Goal: Transaction & Acquisition: Download file/media

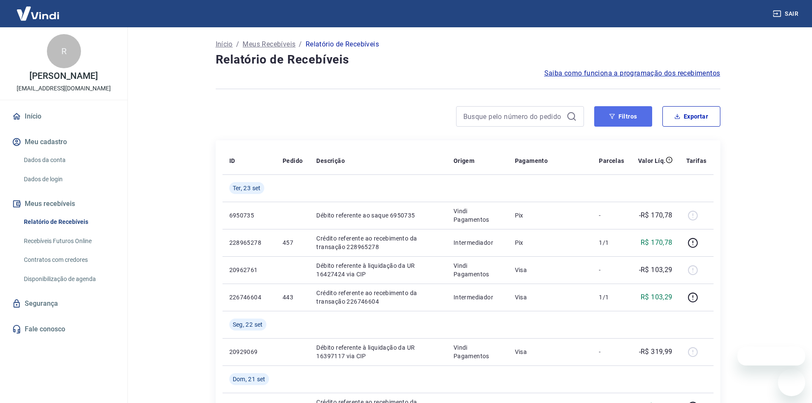
click at [626, 119] on button "Filtros" at bounding box center [623, 116] width 58 height 20
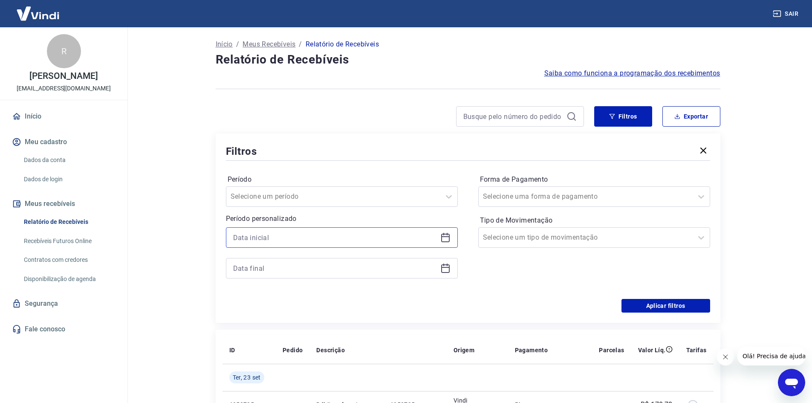
click at [435, 233] on input at bounding box center [335, 237] width 204 height 13
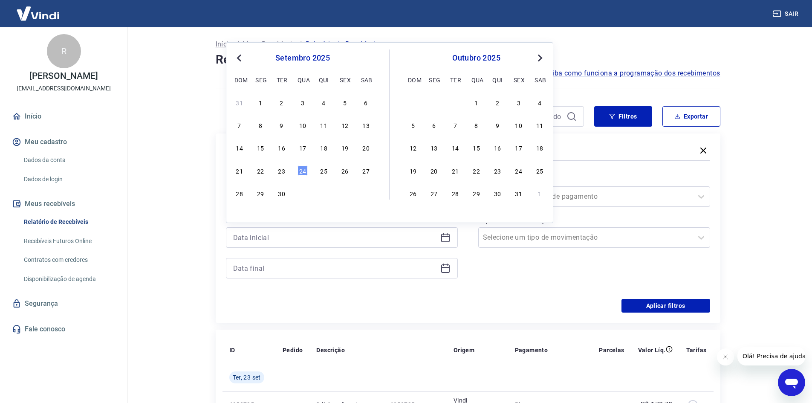
click at [443, 234] on icon at bounding box center [443, 234] width 1 height 3
click at [259, 105] on div "1" at bounding box center [260, 102] width 10 height 10
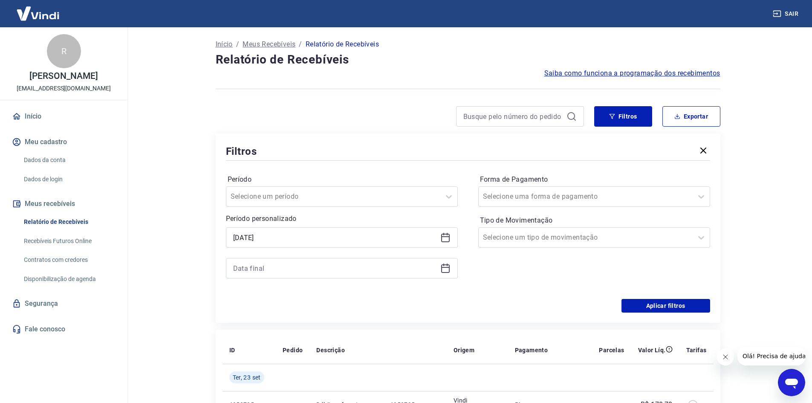
type input "01/09/2025"
click at [444, 267] on icon at bounding box center [445, 267] width 9 height 1
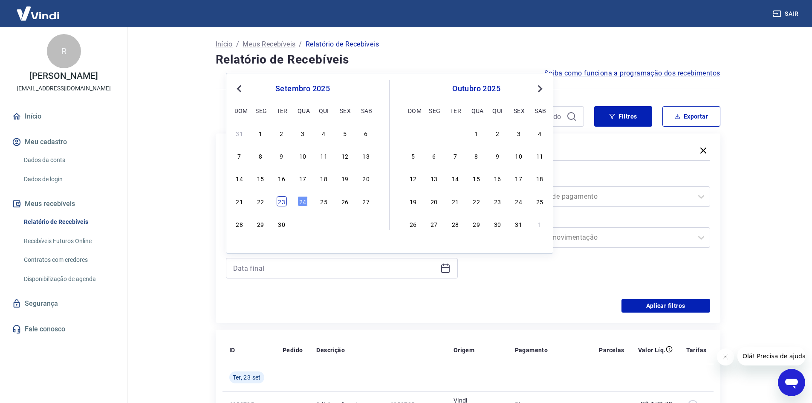
click at [279, 202] on div "23" at bounding box center [282, 201] width 10 height 10
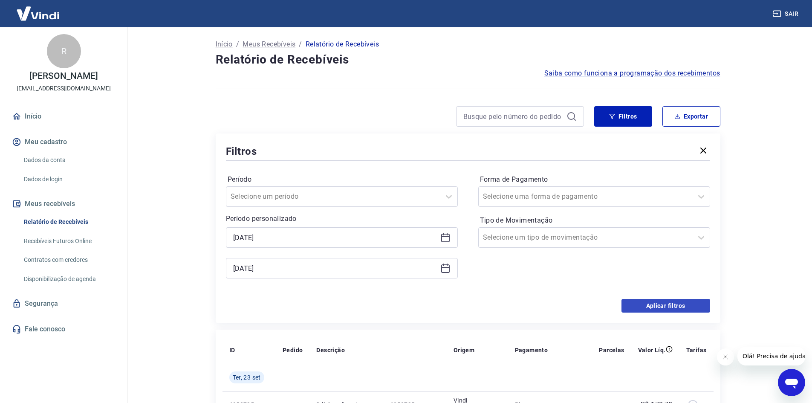
type input "23/09/2025"
click at [634, 310] on button "Aplicar filtros" at bounding box center [666, 306] width 89 height 14
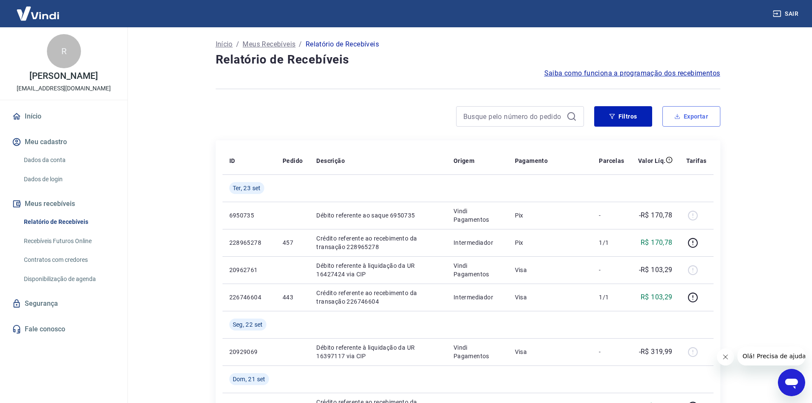
click at [693, 121] on button "Exportar" at bounding box center [692, 116] width 58 height 20
type input "01/09/2025"
type input "23/09/2025"
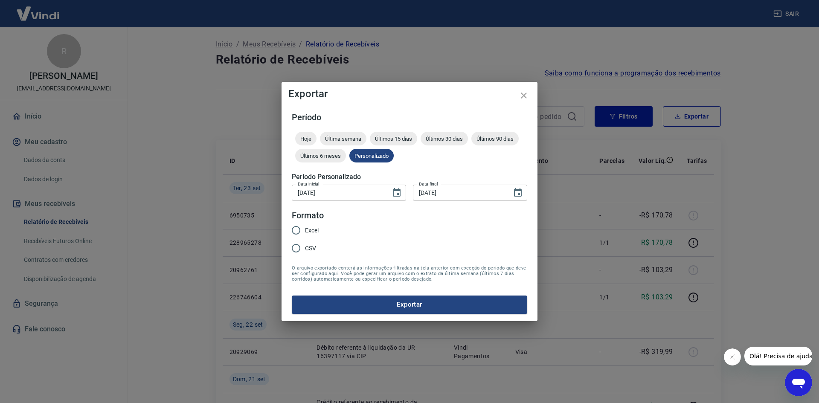
click at [315, 229] on span "Excel" at bounding box center [312, 230] width 14 height 9
click at [305, 229] on input "Excel" at bounding box center [296, 230] width 18 height 18
radio input "true"
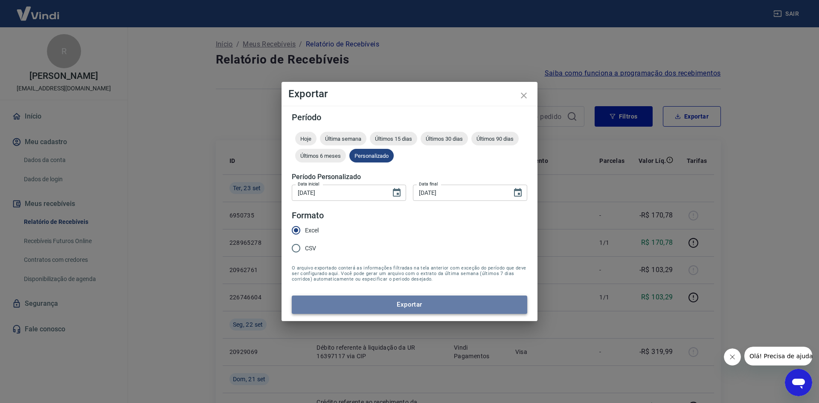
click at [321, 307] on button "Exportar" at bounding box center [409, 304] width 235 height 18
